Goal: Task Accomplishment & Management: Manage account settings

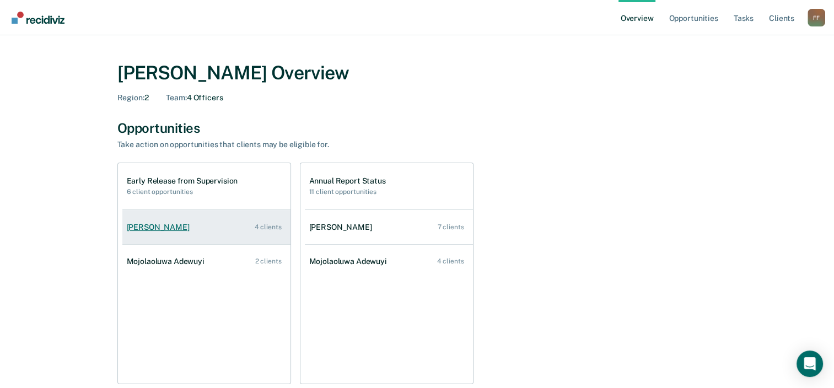
click at [146, 223] on div "[PERSON_NAME]" at bounding box center [160, 227] width 67 height 9
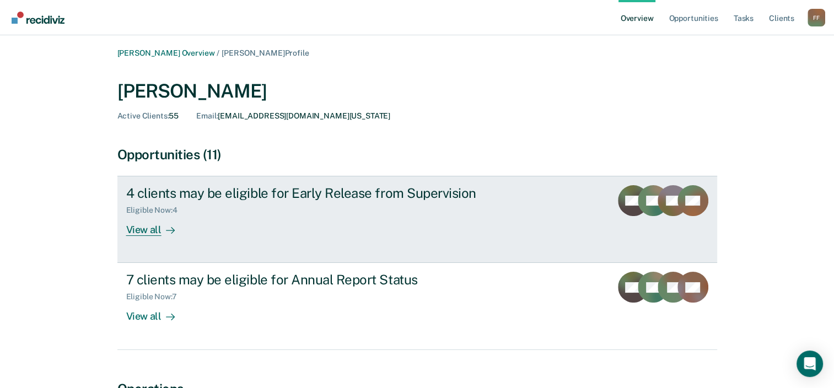
click at [151, 228] on div "View all" at bounding box center [157, 225] width 62 height 21
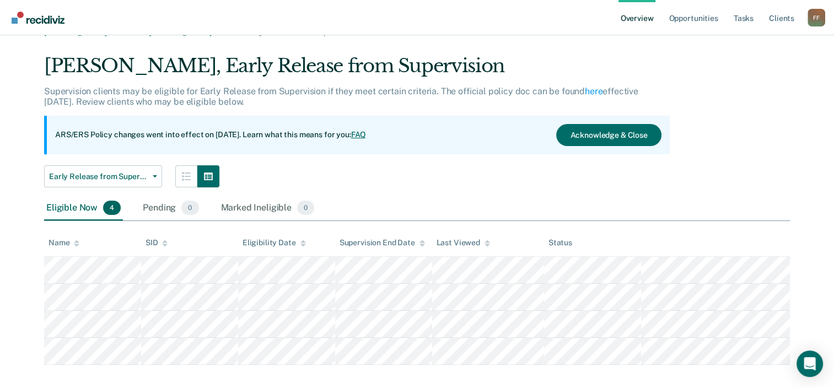
scroll to position [33, 0]
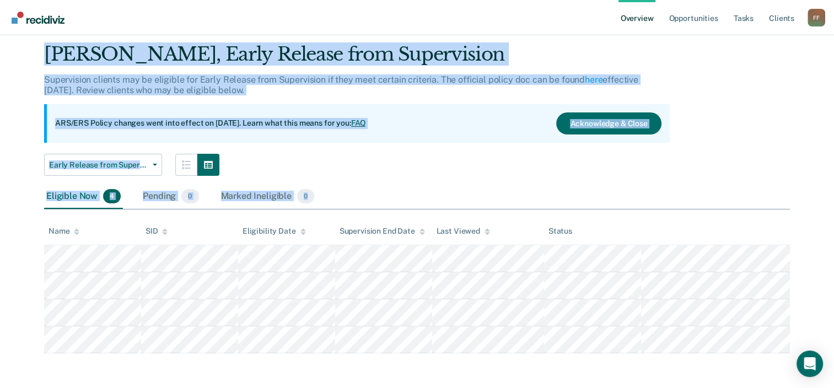
drag, startPoint x: 44, startPoint y: 46, endPoint x: 732, endPoint y: 369, distance: 760.4
click at [732, 369] on main "[PERSON_NAME] Overview / [PERSON_NAME] Profile / Early Release from Supervision…" at bounding box center [417, 196] width 834 height 386
copy div "[PERSON_NAME], Early Release from Supervision Supervision clients may be eligib…"
click at [713, 133] on div "[PERSON_NAME], Early Release from Supervision Supervision clients may be eligib…" at bounding box center [417, 198] width 746 height 310
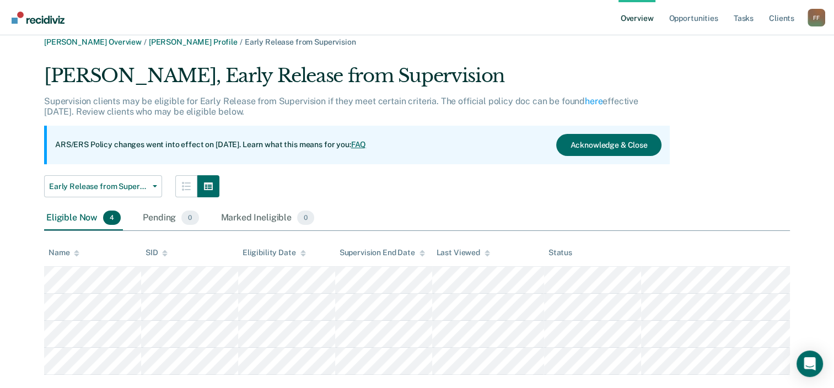
scroll to position [0, 0]
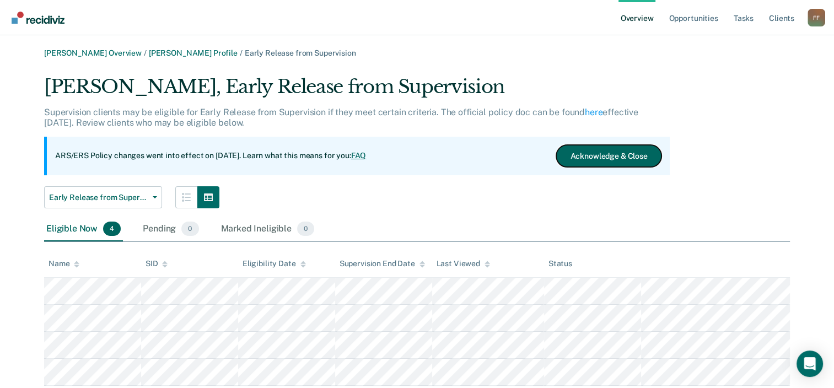
click at [611, 157] on button "Acknowledge & Close" at bounding box center [608, 156] width 105 height 22
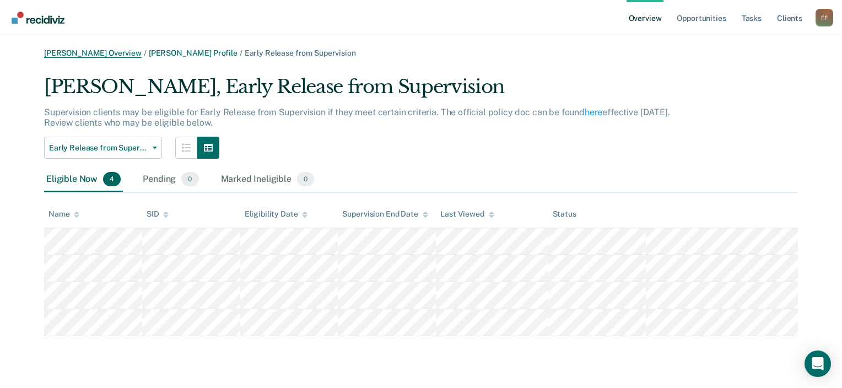
click at [96, 53] on link "[PERSON_NAME] Overview" at bounding box center [93, 53] width 98 height 9
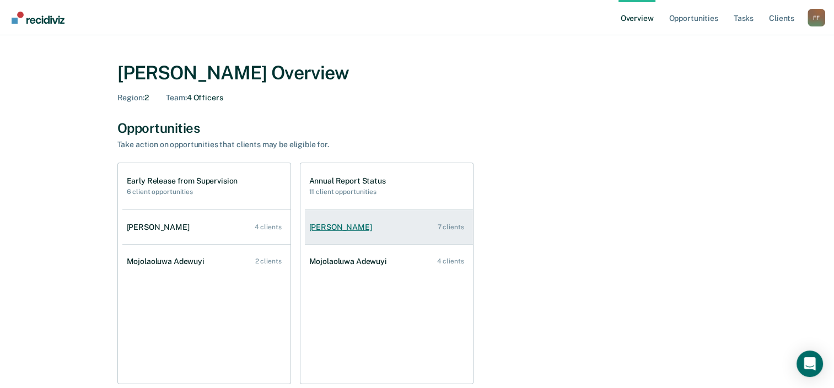
click at [339, 225] on div "[PERSON_NAME]" at bounding box center [342, 227] width 67 height 9
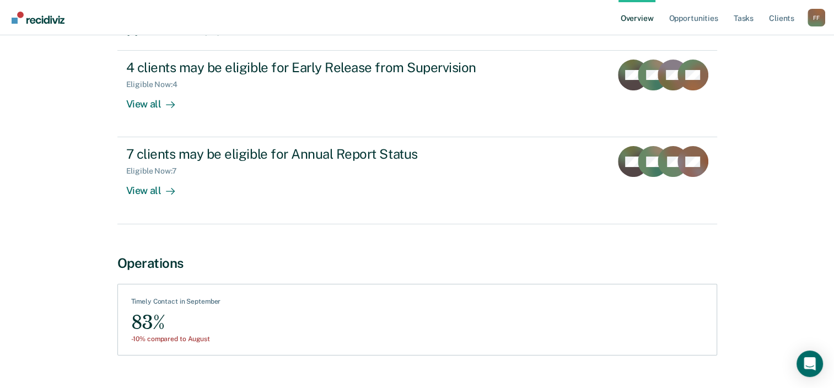
scroll to position [150, 0]
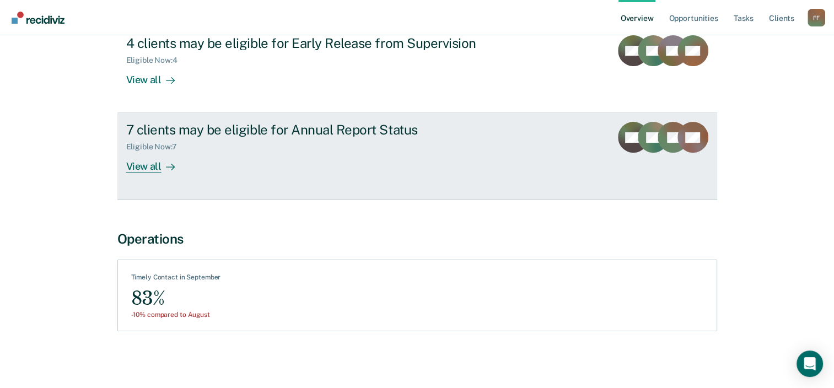
click at [151, 163] on div "View all" at bounding box center [157, 162] width 62 height 21
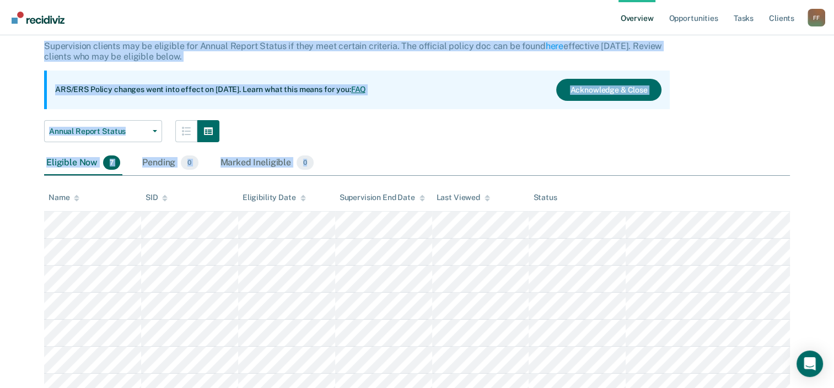
scroll to position [114, 0]
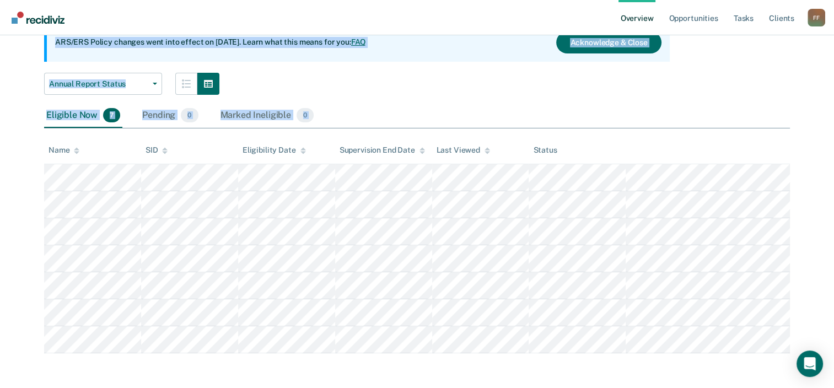
click at [624, 323] on div "[PERSON_NAME] Overview / [PERSON_NAME] Profile / Annual Report Status [PERSON_N…" at bounding box center [416, 144] width 807 height 418
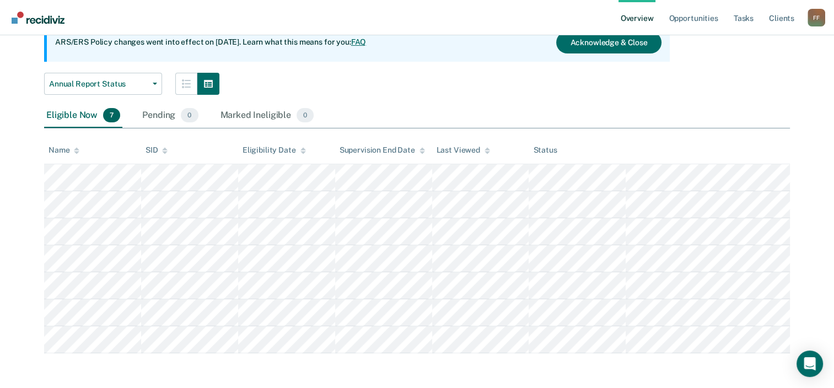
drag, startPoint x: 636, startPoint y: 355, endPoint x: 628, endPoint y: 359, distance: 8.9
click at [629, 360] on main "[PERSON_NAME] Overview / [PERSON_NAME] Profile / Annual Report Status [PERSON_N…" at bounding box center [417, 155] width 834 height 467
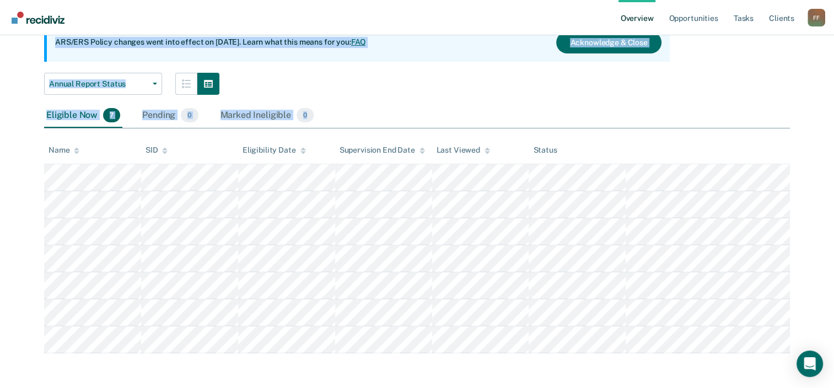
drag, startPoint x: 43, startPoint y: 79, endPoint x: 597, endPoint y: 365, distance: 623.9
click at [597, 365] on main "[PERSON_NAME] Overview / [PERSON_NAME] Profile / Annual Report Status [PERSON_N…" at bounding box center [417, 155] width 834 height 467
copy div "[PERSON_NAME], Annual Report Status Supervision clients may be eligible for Ann…"
click at [605, 44] on button "Acknowledge & Close" at bounding box center [608, 42] width 105 height 22
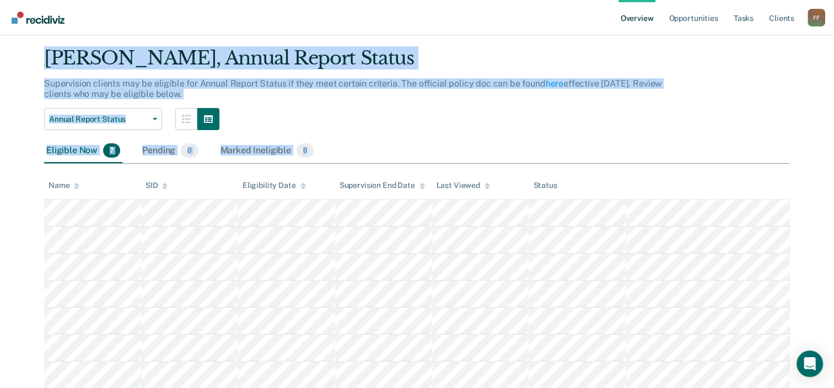
scroll to position [0, 0]
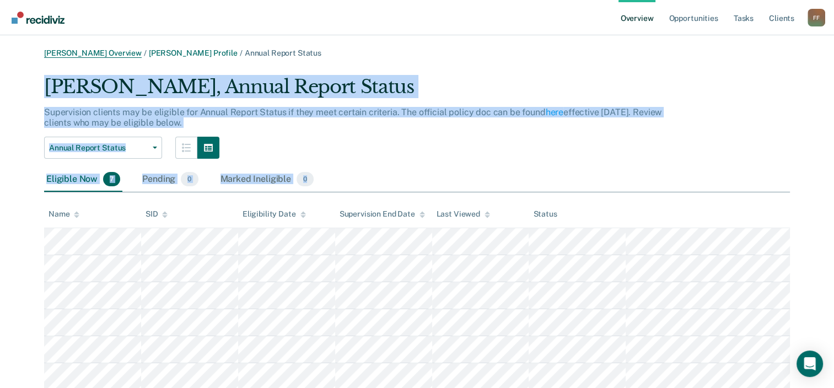
click at [65, 51] on link "[PERSON_NAME] Overview" at bounding box center [93, 53] width 98 height 9
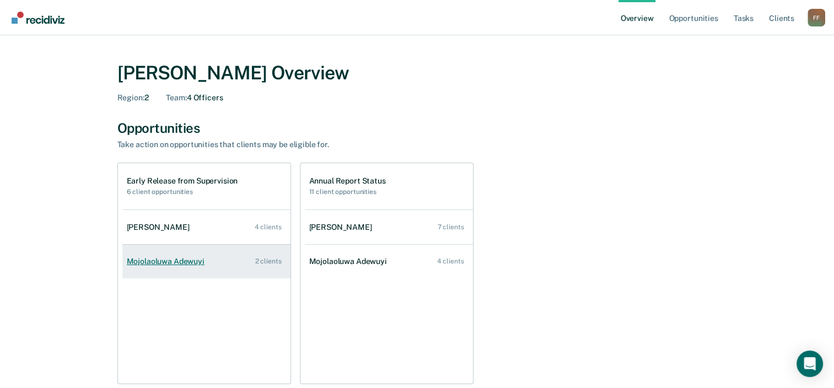
click at [171, 258] on div "Mojolaoluwa Adewuyi" at bounding box center [168, 261] width 82 height 9
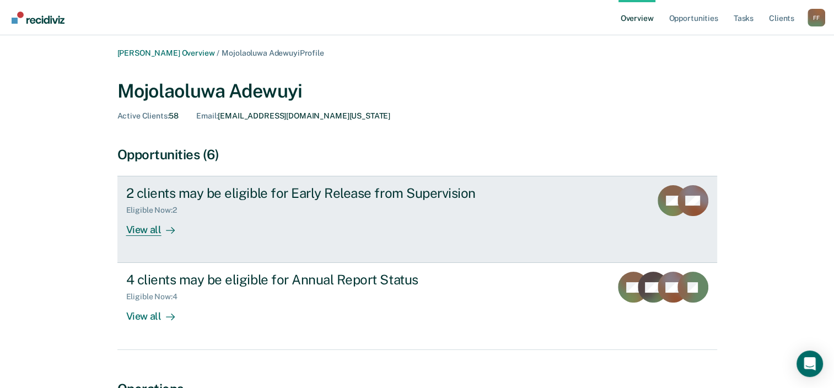
click at [141, 231] on div "View all" at bounding box center [157, 225] width 62 height 21
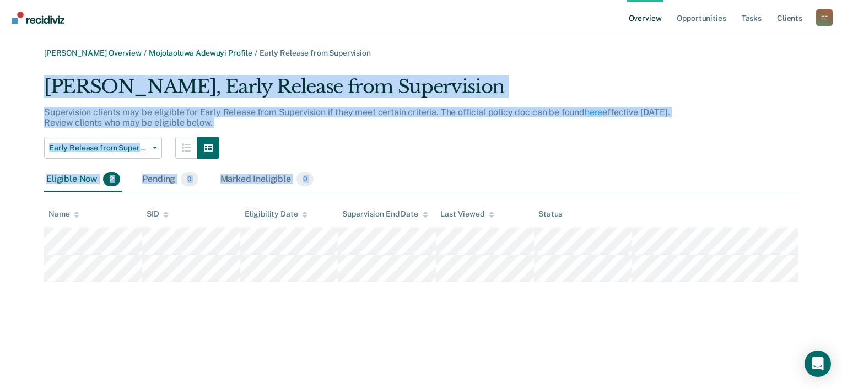
click at [598, 272] on div "[PERSON_NAME] Overview / Mojolaoluwa Adewuyi Profile / Early Release from Super…" at bounding box center [421, 166] width 816 height 234
copy div "Mojolaoluwa Adewuyi, Early Release from Supervision Supervision clients may be …"
click at [102, 55] on link "[PERSON_NAME] Overview" at bounding box center [93, 53] width 98 height 9
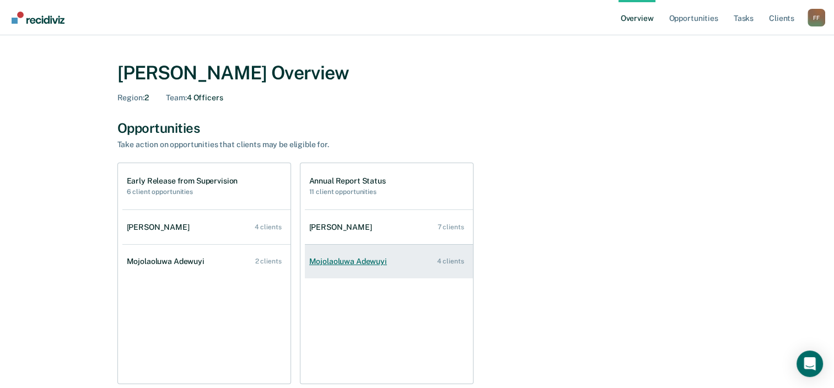
click at [333, 260] on div "Mojolaoluwa Adewuyi" at bounding box center [350, 261] width 82 height 9
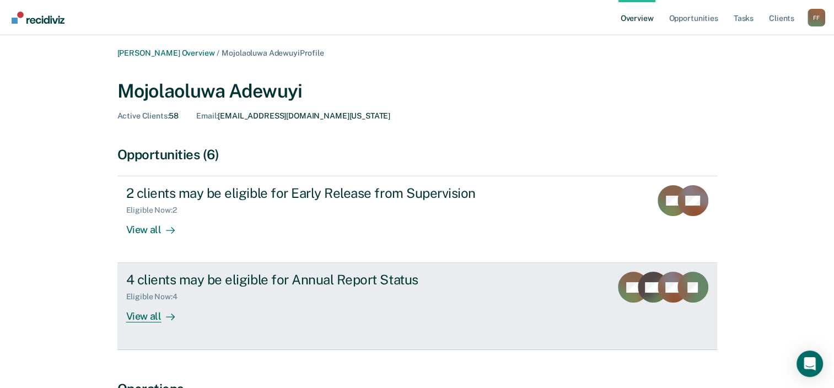
click at [141, 315] on div "View all" at bounding box center [157, 311] width 62 height 21
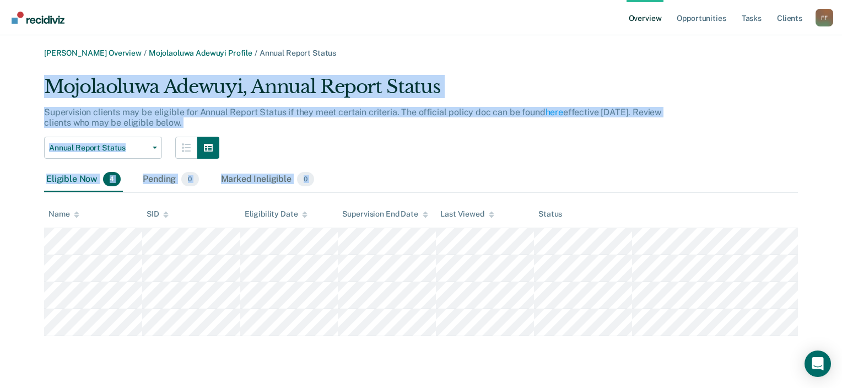
click at [599, 317] on div "Mojolaoluwa Adewuyi, Annual Report Status Supervision clients may be eligible f…" at bounding box center [421, 206] width 754 height 261
copy div "Mojolaoluwa Adewuyi, Annual Report Status Supervision clients may be eligible f…"
click at [78, 51] on link "[PERSON_NAME] Overview" at bounding box center [93, 53] width 98 height 9
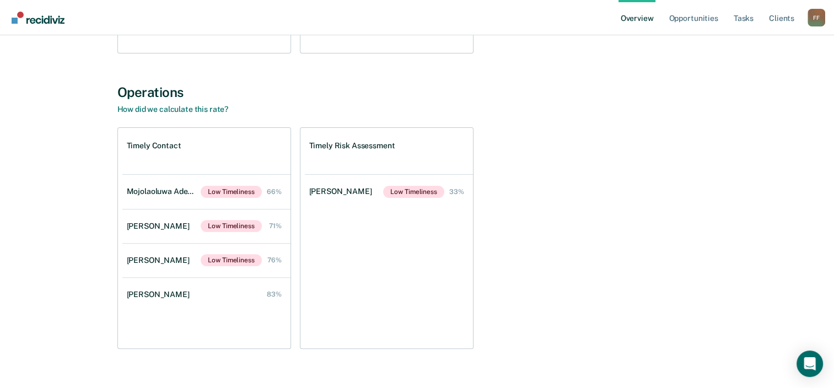
scroll to position [348, 0]
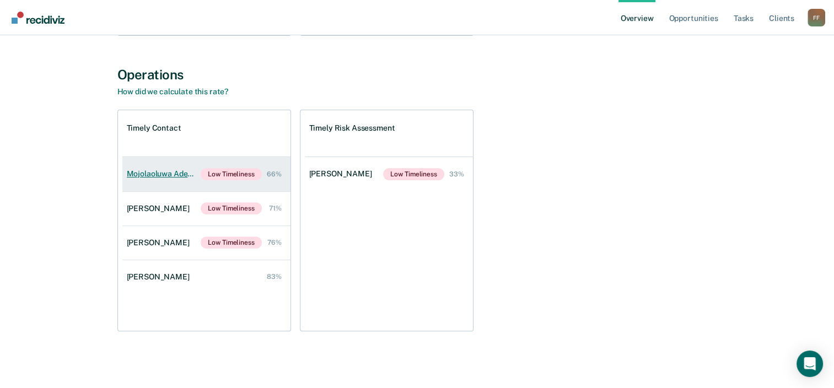
click at [161, 170] on div "Mojolaoluwa Adewuyi" at bounding box center [164, 173] width 74 height 9
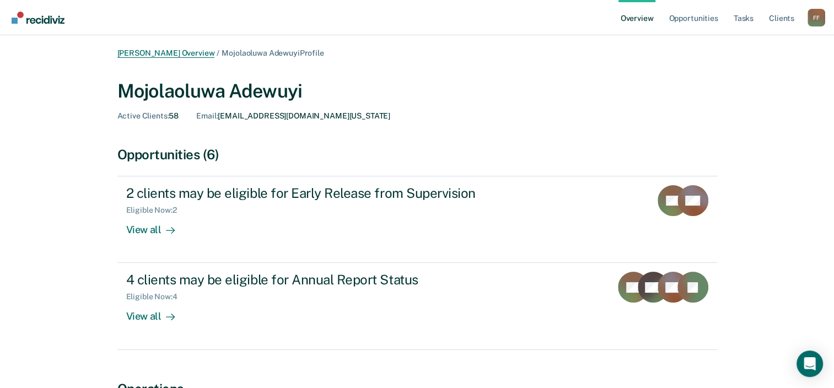
click at [159, 50] on link "[PERSON_NAME] Overview" at bounding box center [166, 53] width 98 height 9
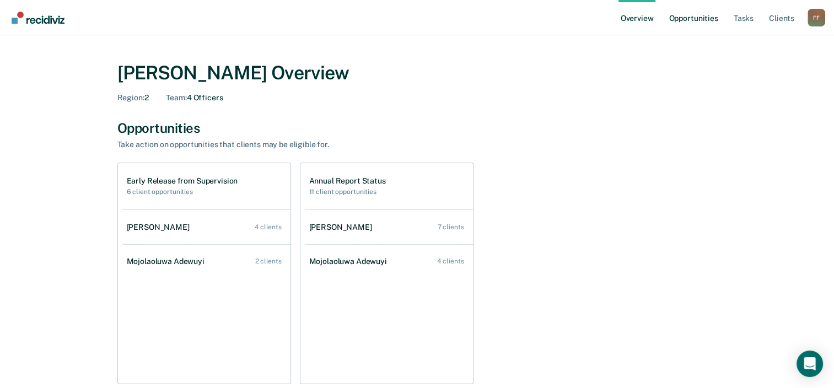
click at [688, 18] on link "Opportunities" at bounding box center [692, 17] width 53 height 35
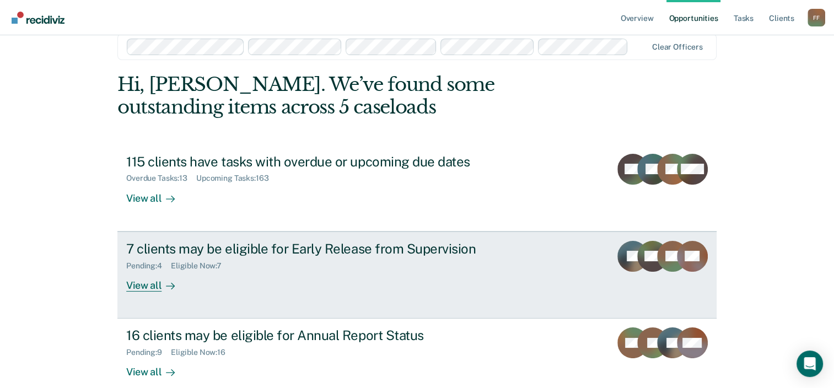
scroll to position [36, 0]
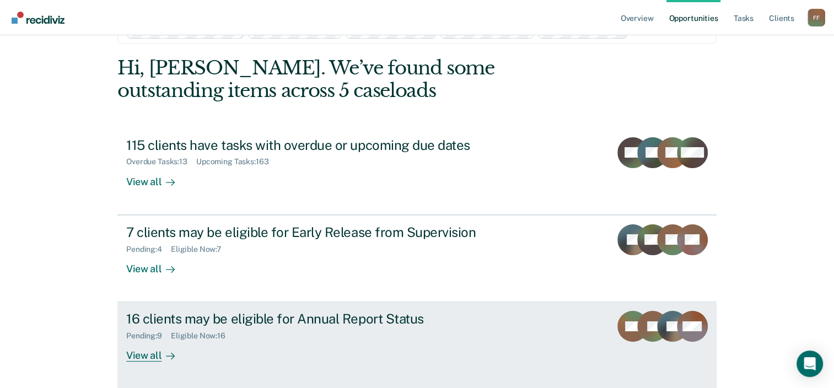
click at [187, 318] on div "16 clients may be eligible for Annual Report Status" at bounding box center [319, 319] width 387 height 16
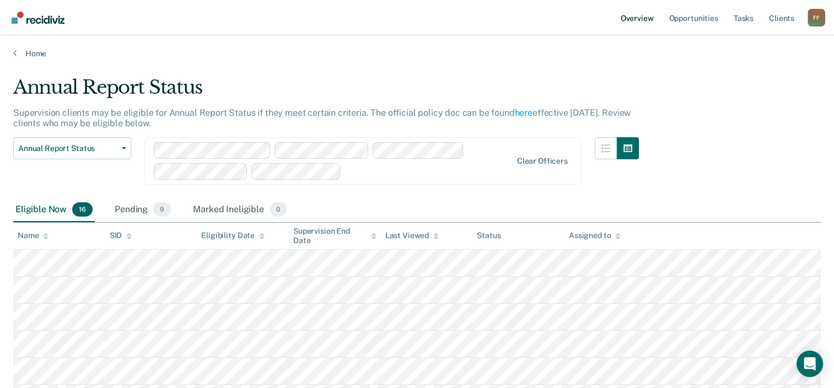
click at [629, 18] on link "Overview" at bounding box center [636, 17] width 37 height 35
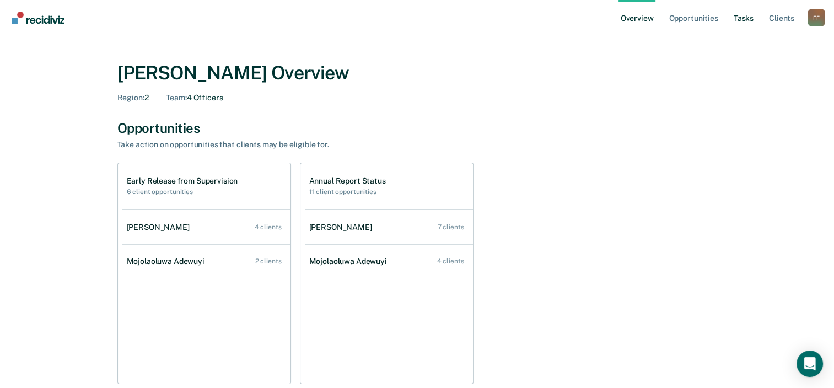
click at [741, 18] on link "Tasks" at bounding box center [743, 17] width 24 height 35
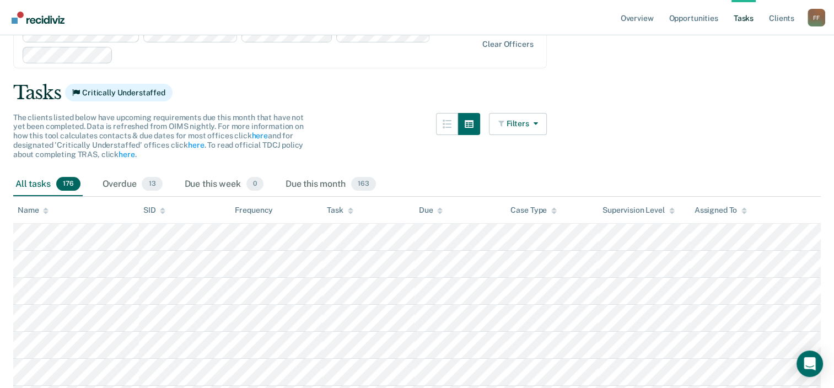
scroll to position [110, 0]
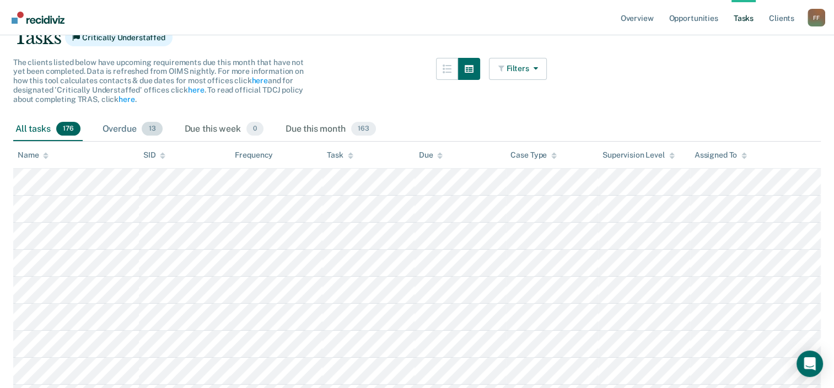
click at [124, 128] on div "Overdue 13" at bounding box center [132, 129] width 64 height 24
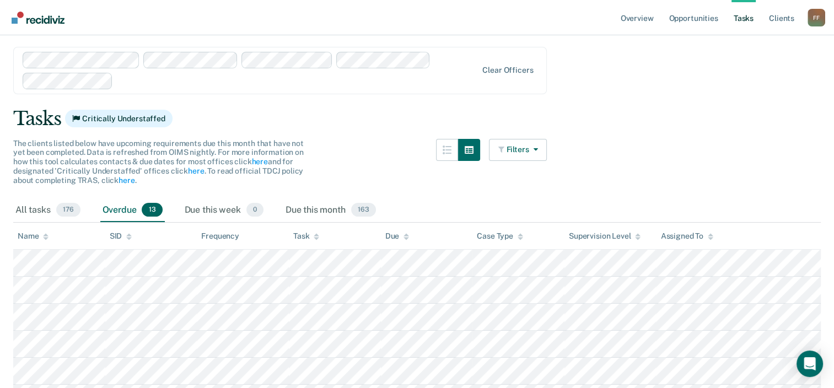
scroll to position [55, 0]
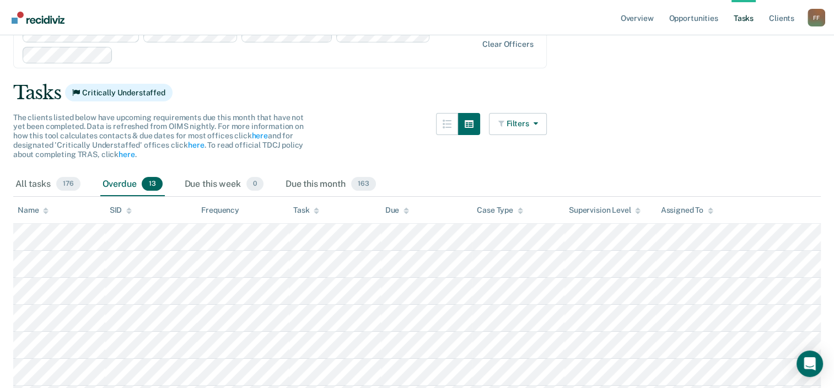
click at [9, 178] on main "Clear officers Tasks Critically Understaffed The clients listed below have upco…" at bounding box center [417, 166] width 834 height 326
click at [9, 182] on main "Clear officers Tasks Critically Understaffed The clients listed below have upco…" at bounding box center [417, 166] width 834 height 326
drag, startPoint x: 9, startPoint y: 182, endPoint x: 18, endPoint y: 181, distance: 8.3
click at [18, 181] on main "Clear officers Tasks Critically Understaffed The clients listed below have upco…" at bounding box center [417, 166] width 834 height 326
click at [12, 80] on main "Clear officers Tasks Critically Understaffed The clients listed below have upco…" at bounding box center [417, 166] width 834 height 326
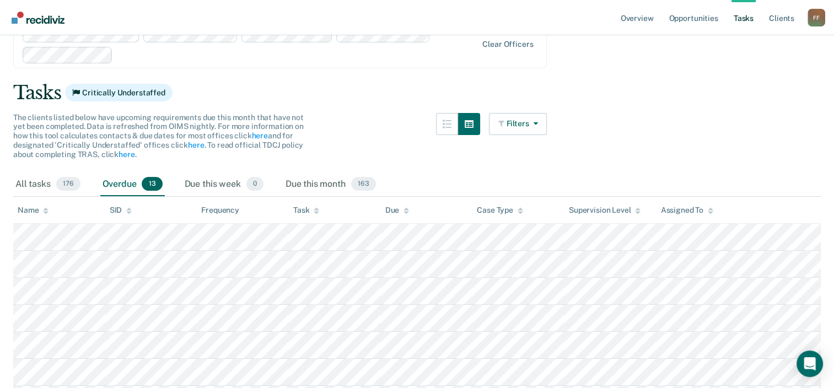
click at [12, 80] on main "Clear officers Tasks Critically Understaffed The clients listed below have upco…" at bounding box center [417, 166] width 834 height 326
drag, startPoint x: 12, startPoint y: 80, endPoint x: 255, endPoint y: 80, distance: 243.1
click at [255, 80] on main "Clear officers Tasks Critically Understaffed The clients listed below have upco…" at bounding box center [417, 166] width 834 height 326
click at [10, 109] on main "Clear officers Tasks Critically Understaffed The clients listed below have upco…" at bounding box center [417, 166] width 834 height 326
click at [10, 110] on main "Clear officers Tasks Critically Understaffed The clients listed below have upco…" at bounding box center [417, 166] width 834 height 326
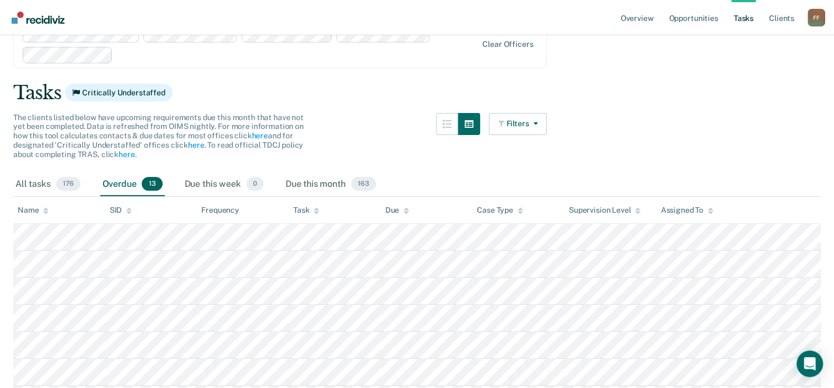
click at [9, 119] on main "Clear officers Tasks Critically Understaffed The clients listed below have upco…" at bounding box center [417, 166] width 834 height 326
click at [9, 173] on main "Clear officers Tasks Critically Understaffed The clients listed below have upco…" at bounding box center [417, 166] width 834 height 326
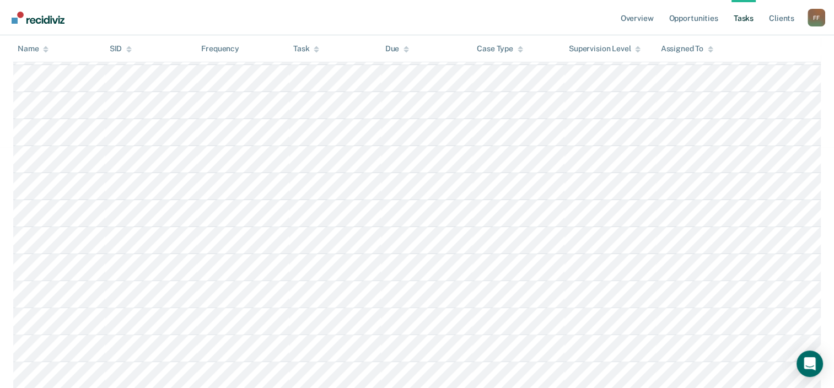
scroll to position [0, 0]
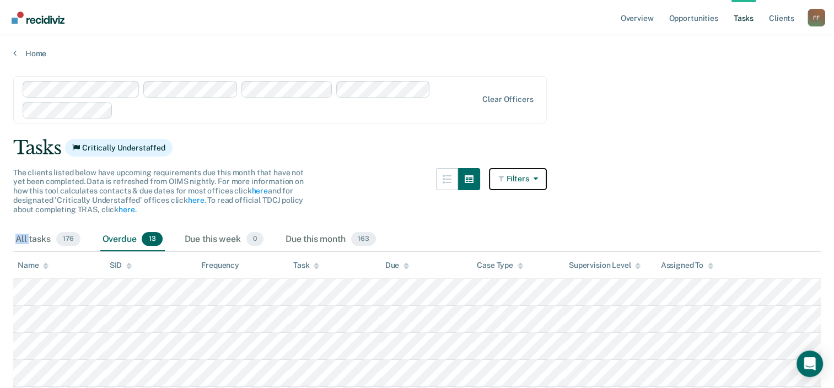
click at [537, 175] on icon "button" at bounding box center [533, 179] width 9 height 8
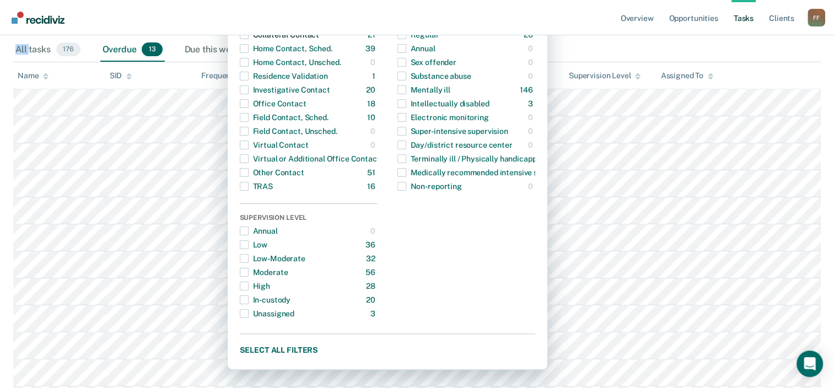
scroll to position [20, 0]
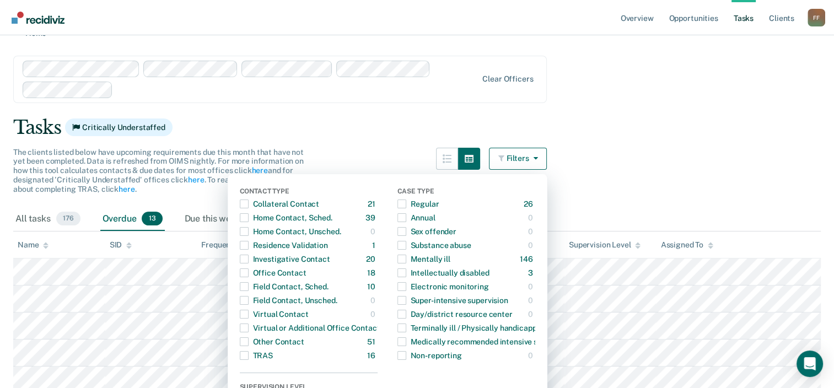
click at [637, 157] on main "Clear officers Tasks Critically Understaffed The clients listed below have upco…" at bounding box center [417, 201] width 834 height 326
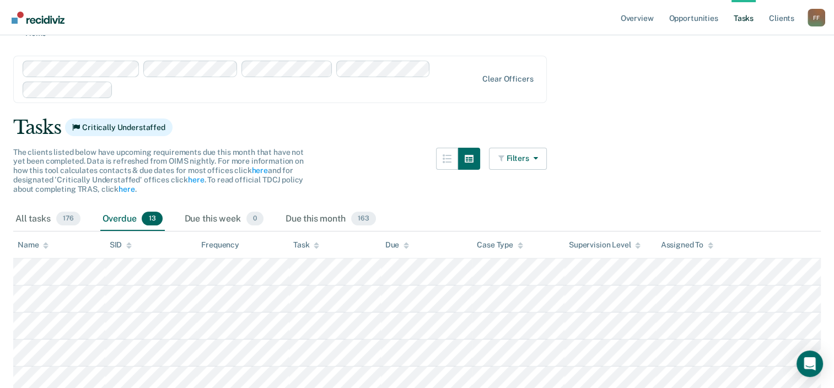
drag, startPoint x: 19, startPoint y: 236, endPoint x: 64, endPoint y: 250, distance: 46.7
click at [150, 250] on tr "Name SID Frequency Task Due Case Type Supervision Level Assigned To" at bounding box center [416, 244] width 807 height 27
click at [17, 245] on th "Name" at bounding box center [59, 244] width 92 height 27
click at [13, 213] on div "All tasks 176" at bounding box center [47, 219] width 69 height 24
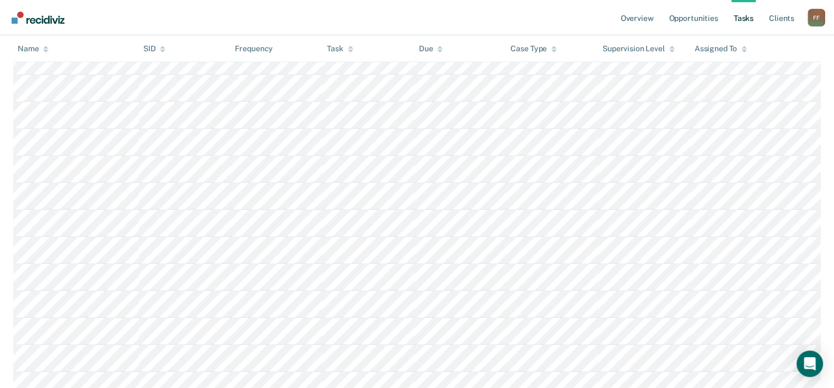
scroll to position [2955, 0]
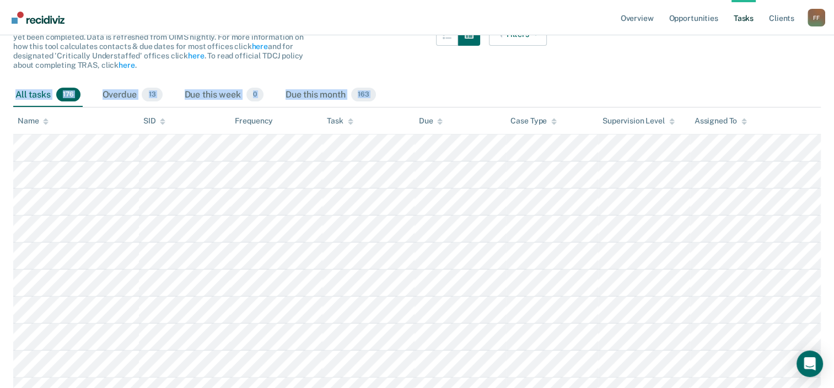
scroll to position [0, 0]
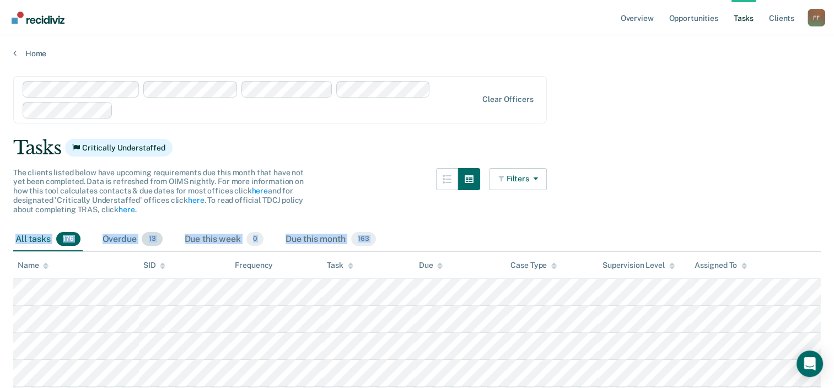
click at [121, 237] on div "Overdue 13" at bounding box center [132, 240] width 64 height 24
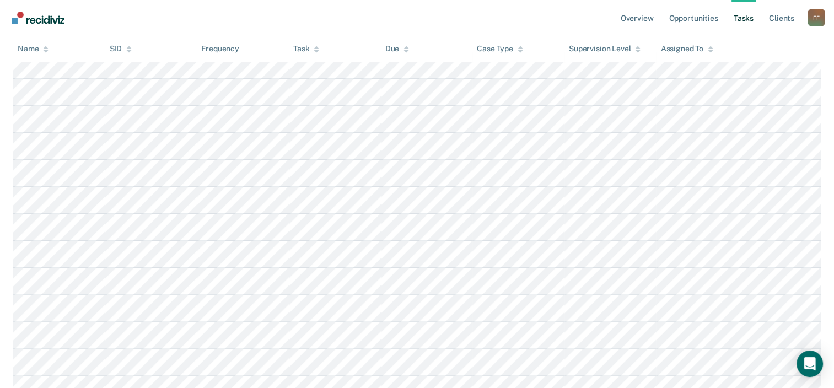
scroll to position [241, 0]
copy main "All tasks 176 Overdue 13 Due this week 0 Due this month 163 Name SID Frequency …"
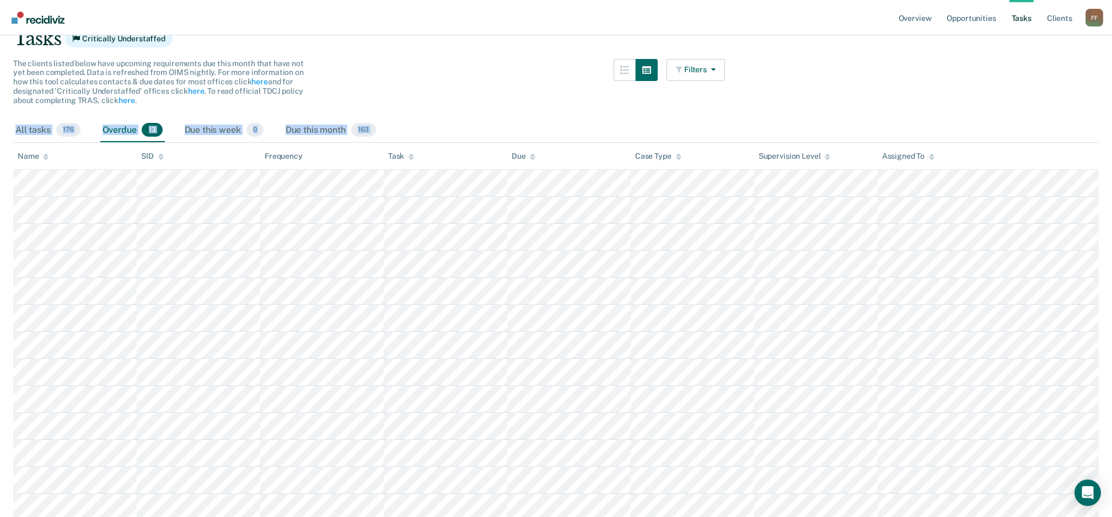
scroll to position [91, 0]
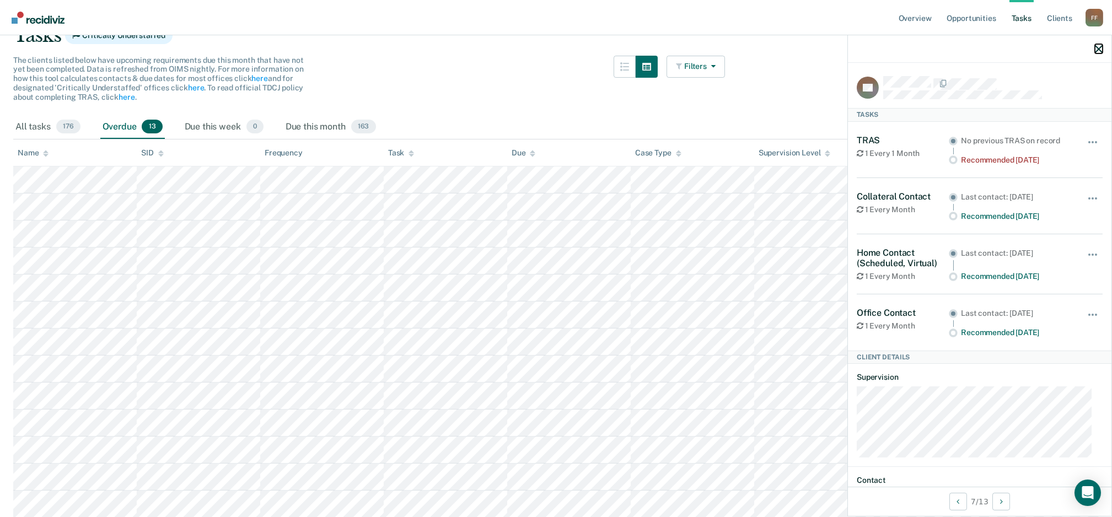
click at [842, 52] on icon "button" at bounding box center [1099, 49] width 8 height 8
